Goal: Find specific page/section: Find specific page/section

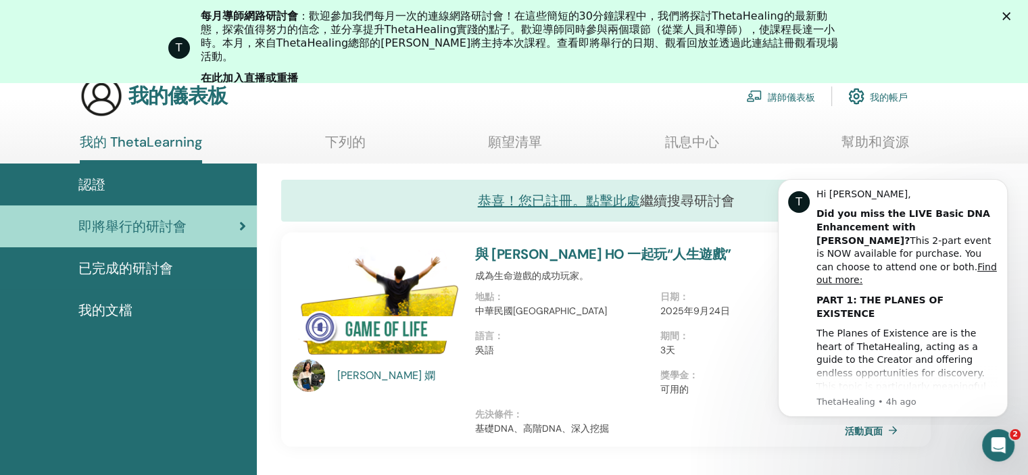
click at [801, 91] on font "講師儀表板" at bounding box center [791, 97] width 47 height 12
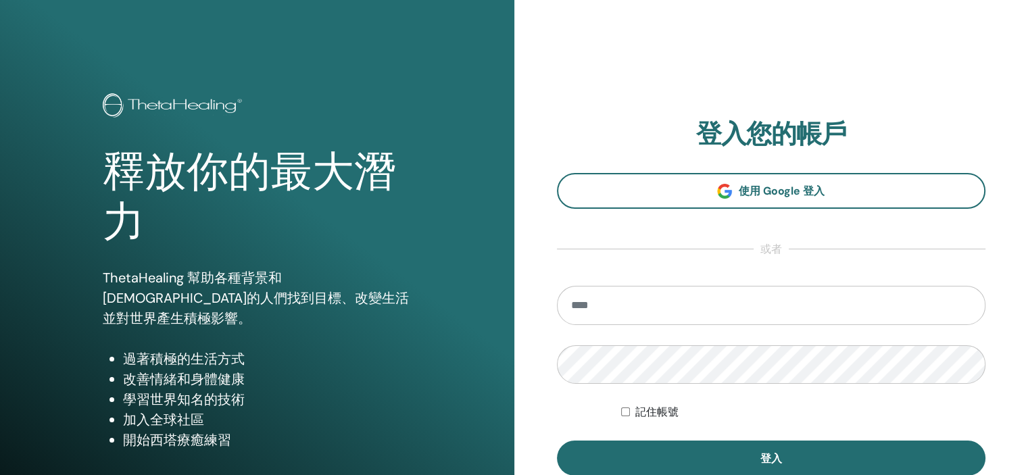
click at [683, 294] on input "email" at bounding box center [771, 305] width 429 height 39
type input "**********"
click at [557, 441] on button "登入" at bounding box center [771, 458] width 429 height 35
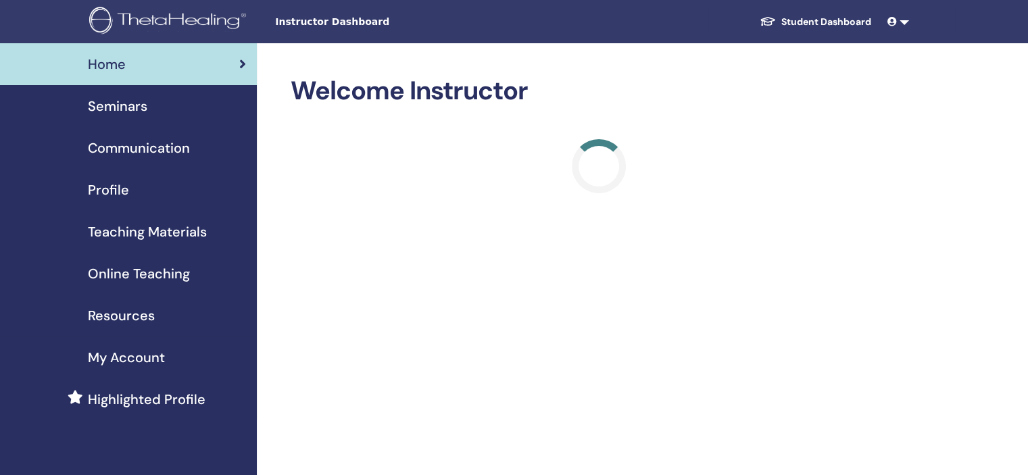
click at [900, 24] on span at bounding box center [894, 21] width 12 height 11
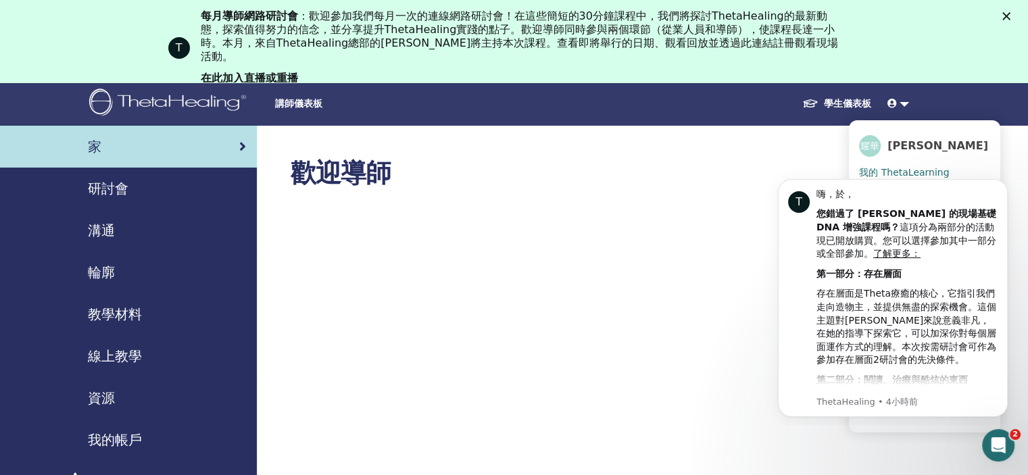
click at [239, 72] on font "在此加入直播或重播" at bounding box center [249, 78] width 97 height 13
